Goal: Task Accomplishment & Management: Manage account settings

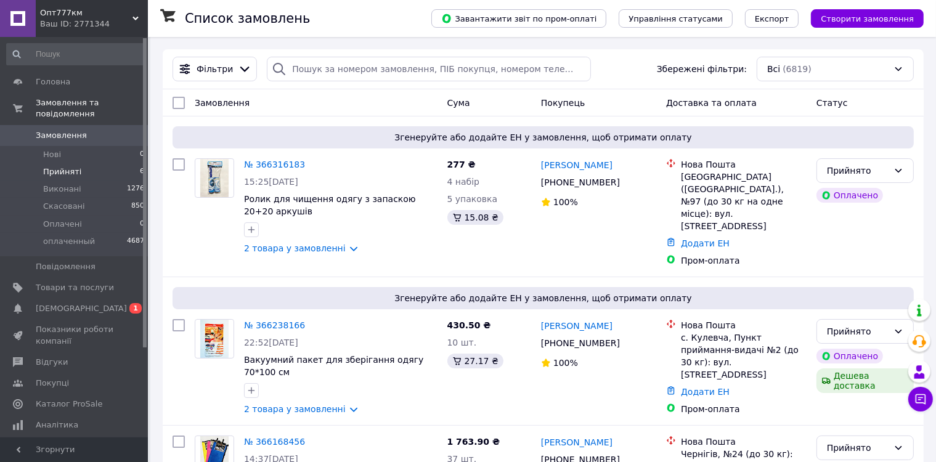
click at [52, 166] on span "Прийняті" at bounding box center [62, 171] width 38 height 11
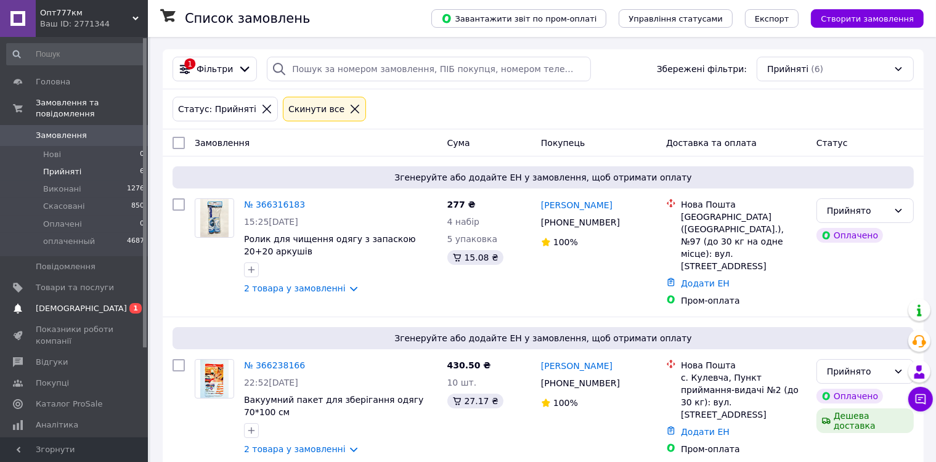
click at [81, 303] on span "[DEMOGRAPHIC_DATA]" at bounding box center [75, 308] width 78 height 11
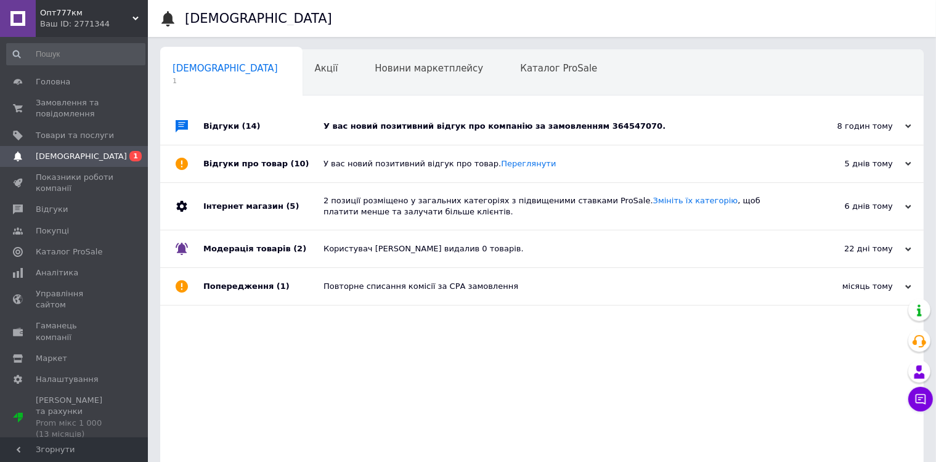
click at [426, 131] on div "У вас новий позитивний відгук про компанію за замовленням 364547070." at bounding box center [556, 126] width 465 height 11
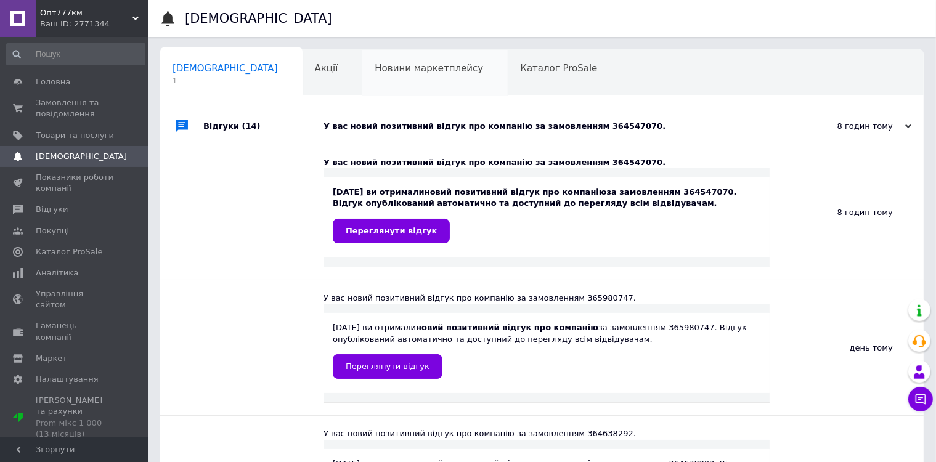
click at [375, 71] on span "Новини маркетплейсу" at bounding box center [429, 68] width 108 height 11
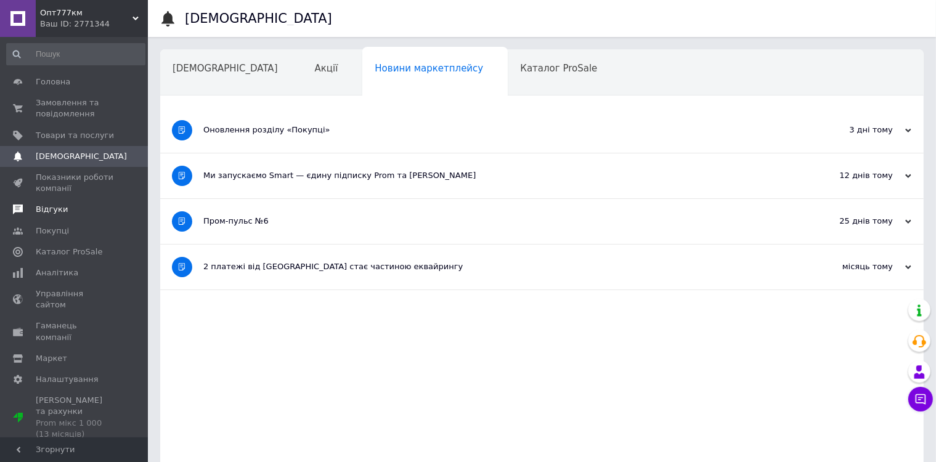
click at [51, 215] on span "Відгуки" at bounding box center [52, 209] width 32 height 11
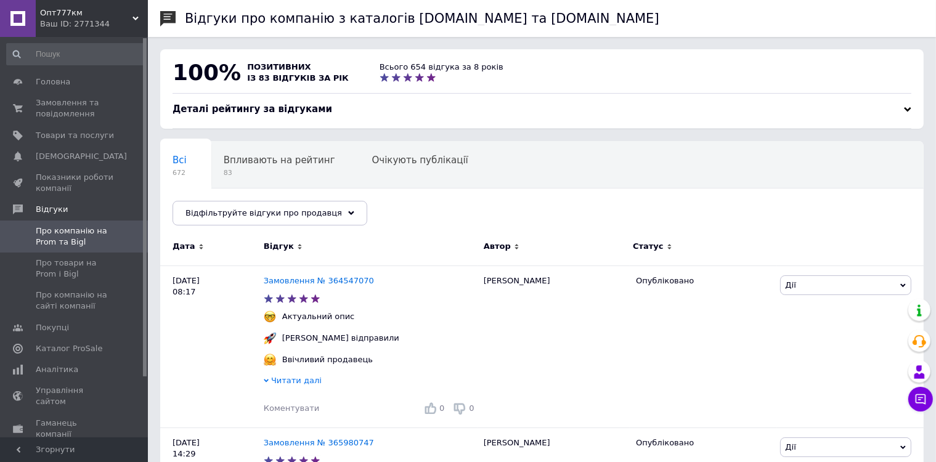
click at [67, 21] on div "Ваш ID: 2771344" at bounding box center [94, 23] width 108 height 11
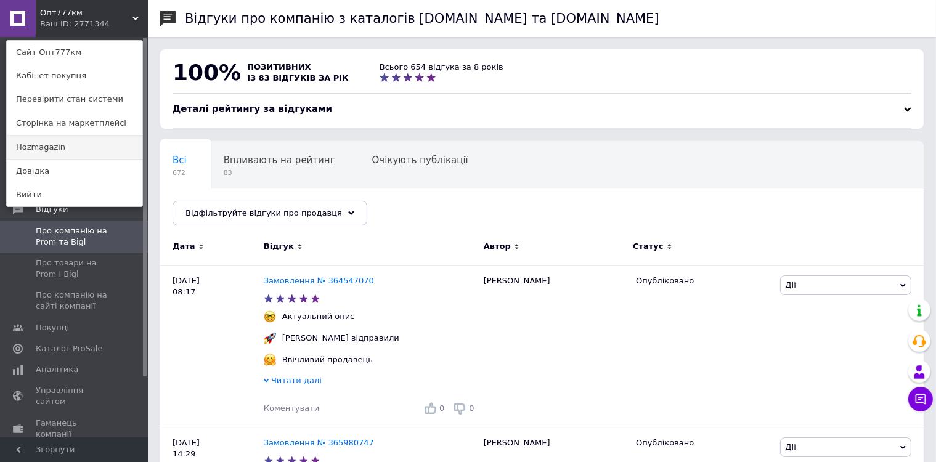
click at [63, 154] on link "Hozmagazin" at bounding box center [75, 147] width 136 height 23
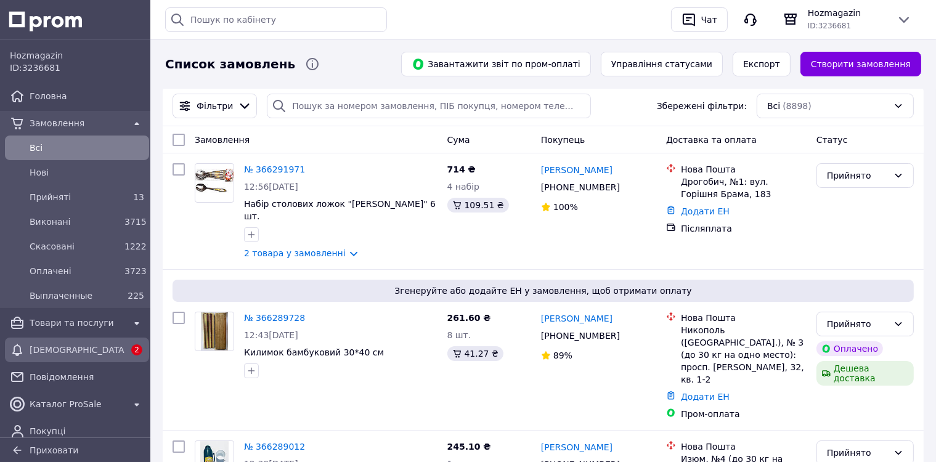
click at [64, 349] on span "[DEMOGRAPHIC_DATA]" at bounding box center [77, 350] width 95 height 12
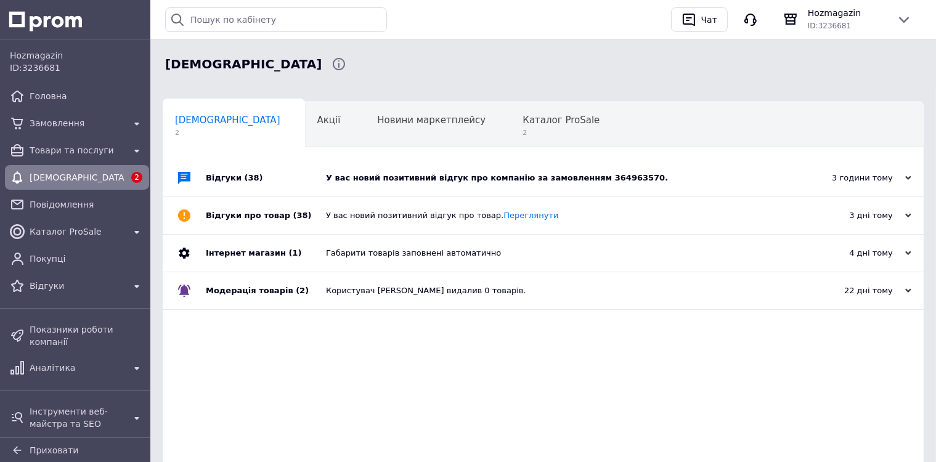
drag, startPoint x: 365, startPoint y: 174, endPoint x: 390, endPoint y: 165, distance: 27.1
click at [365, 174] on div "У вас новий позитивний відгук про компанію за замовленням 364963570." at bounding box center [557, 178] width 462 height 11
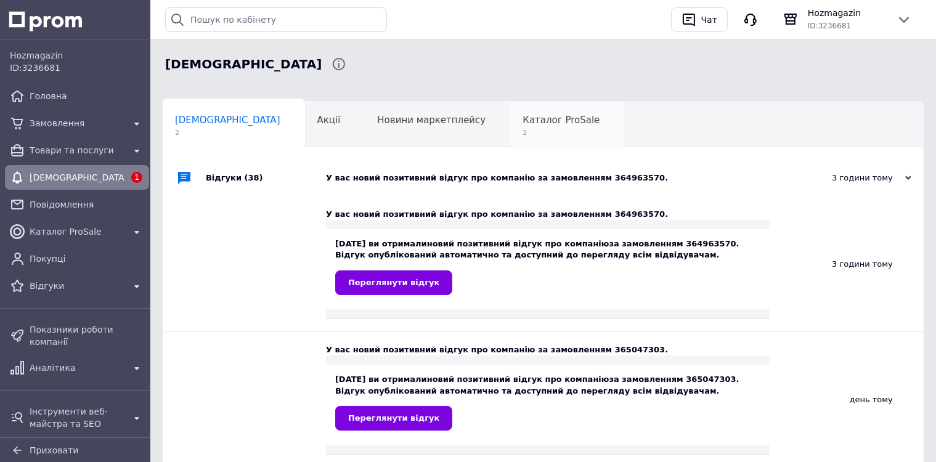
click at [523, 123] on span "Каталог ProSale" at bounding box center [561, 120] width 77 height 11
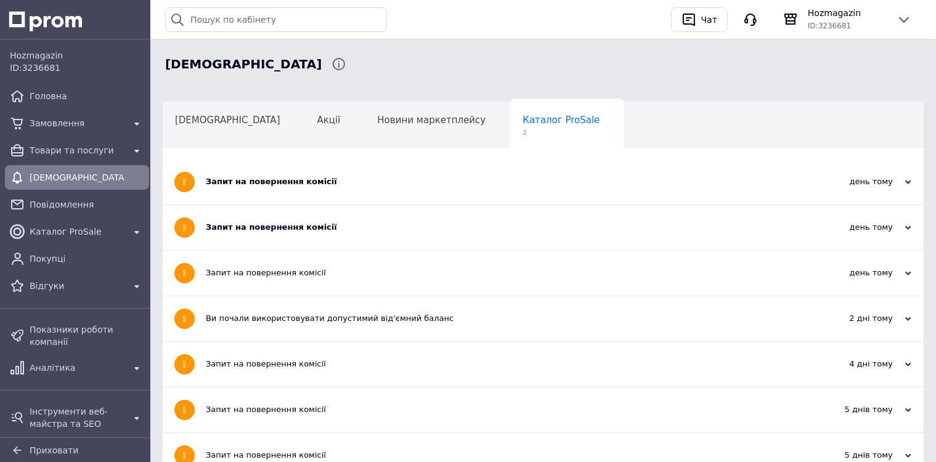
click at [322, 183] on div "Запит на повернення комісії" at bounding box center [497, 181] width 582 height 11
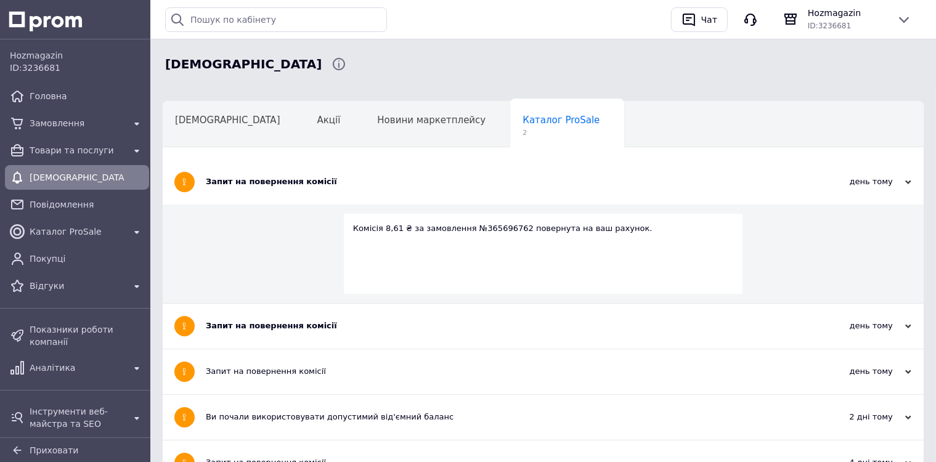
click at [322, 183] on div "Запит на повернення комісії" at bounding box center [497, 181] width 582 height 11
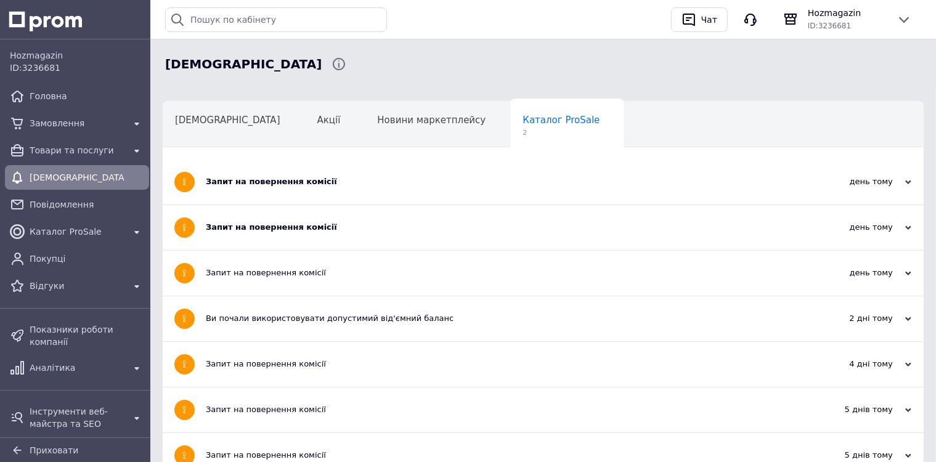
click at [325, 232] on div "Запит на повернення комісії" at bounding box center [497, 227] width 582 height 11
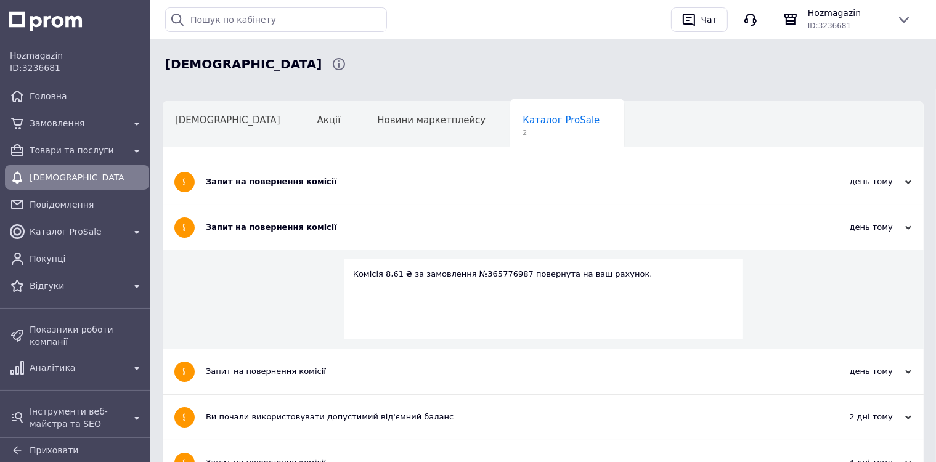
click at [325, 232] on div "Запит на повернення комісії" at bounding box center [497, 227] width 582 height 11
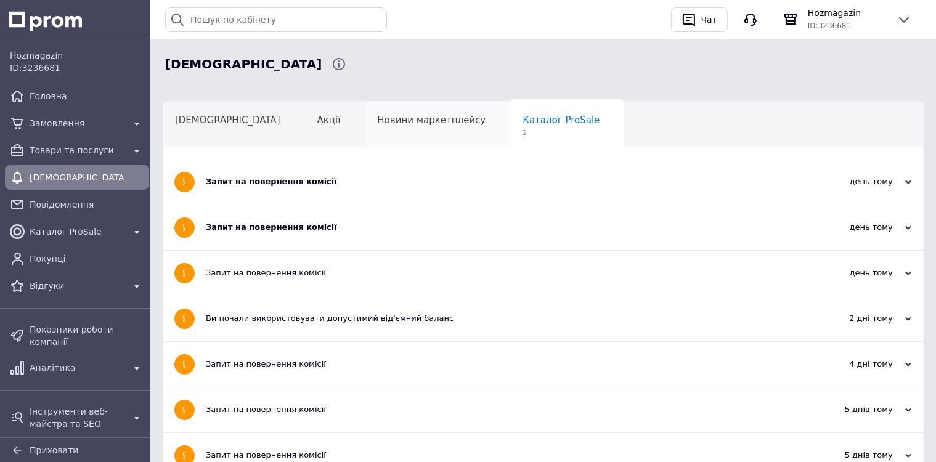
click at [377, 115] on span "Новини маркетплейсу" at bounding box center [431, 120] width 108 height 11
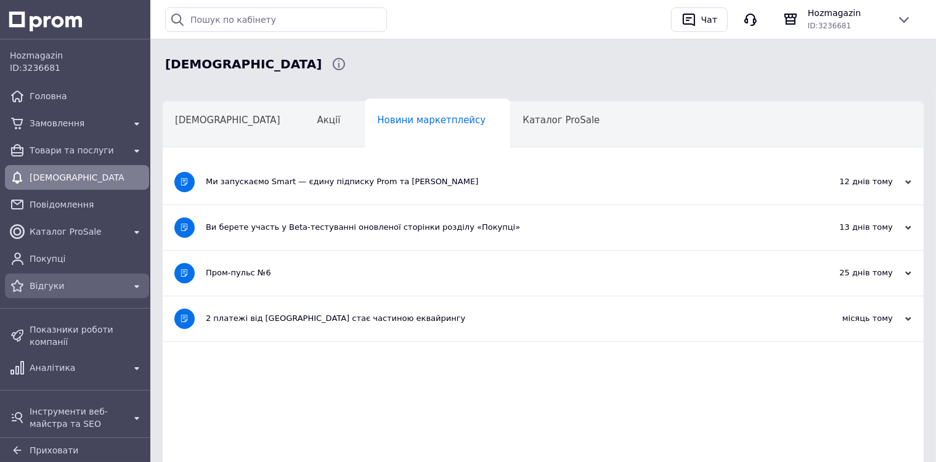
click at [76, 284] on span "Відгуки" at bounding box center [77, 286] width 95 height 12
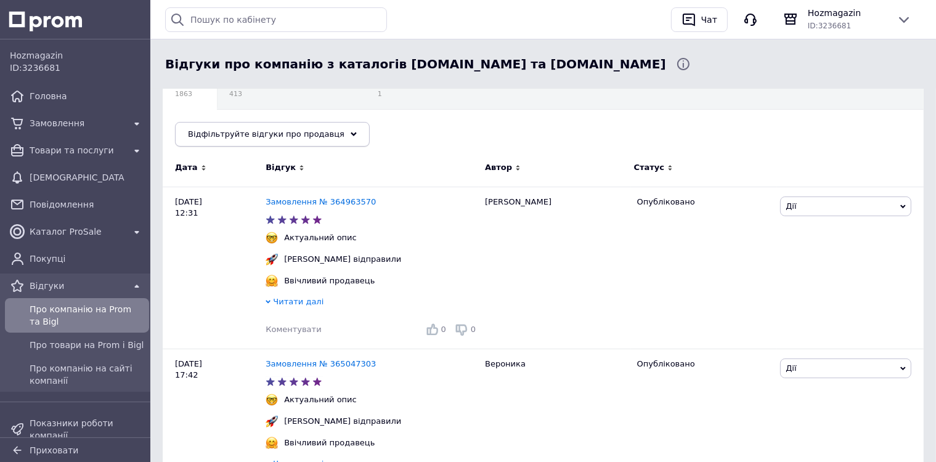
scroll to position [185, 0]
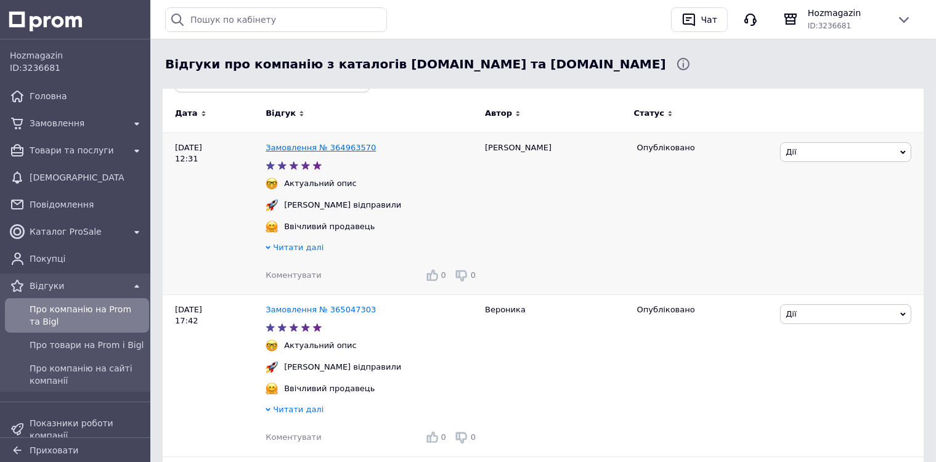
click at [324, 152] on link "Замовлення № 364963570" at bounding box center [321, 147] width 110 height 9
